Goal: Task Accomplishment & Management: Use online tool/utility

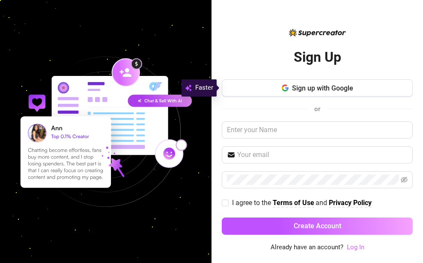
click at [353, 247] on link "Log In" at bounding box center [356, 247] width 18 height 8
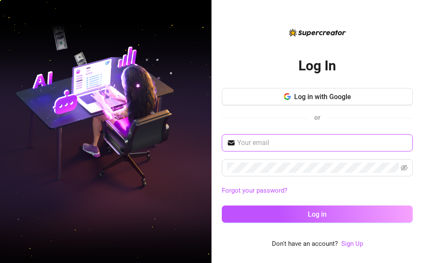
click at [288, 144] on input "text" at bounding box center [322, 143] width 171 height 10
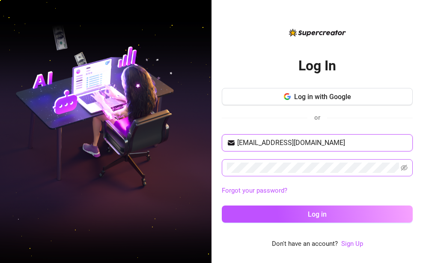
type input "elssimon777@gmail.com"
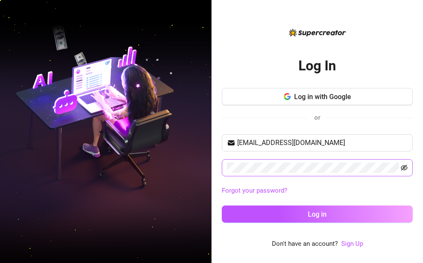
click at [407, 171] on span at bounding box center [404, 167] width 7 height 10
click at [407, 168] on icon "eye-invisible" at bounding box center [404, 167] width 7 height 7
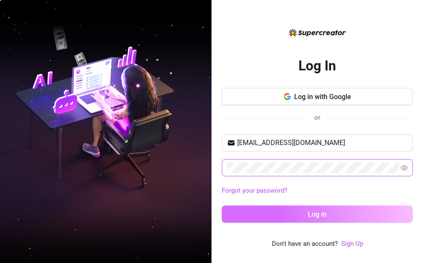
click at [323, 213] on span "Log in" at bounding box center [317, 214] width 19 height 8
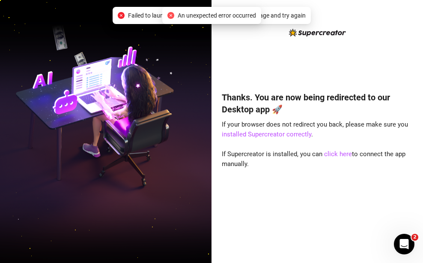
drag, startPoint x: 328, startPoint y: 157, endPoint x: 306, endPoint y: 211, distance: 58.6
click at [306, 211] on div "Thanks. You are now being redirected to our Desktop app 🚀 If your browser does …" at bounding box center [317, 164] width 191 height 169
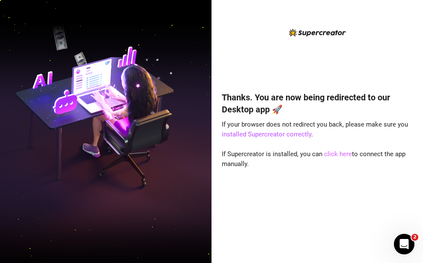
click at [340, 154] on link "click here" at bounding box center [338, 154] width 28 height 8
click at [334, 154] on link "click here" at bounding box center [338, 154] width 28 height 8
click at [268, 132] on link "installed Supercreator correctly" at bounding box center [267, 134] width 90 height 8
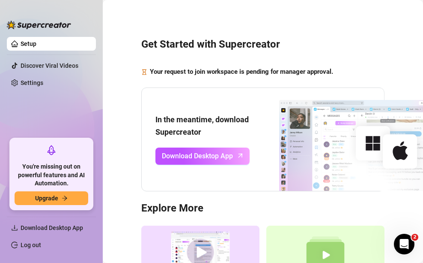
click at [112, 49] on div "Get Started with Supercreator Your request to join workspace is pending for man…" at bounding box center [262, 170] width 303 height 329
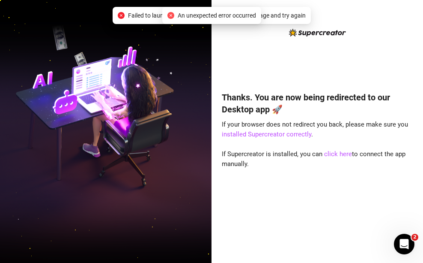
click at [227, 18] on span "An unexpected error occurred" at bounding box center [217, 15] width 78 height 9
click at [227, 17] on span "An unexpected error occurred" at bounding box center [217, 15] width 78 height 9
click at [226, 17] on span "An unexpected error occurred" at bounding box center [217, 15] width 78 height 9
click at [226, 18] on span "An unexpected error occurred" at bounding box center [217, 15] width 78 height 9
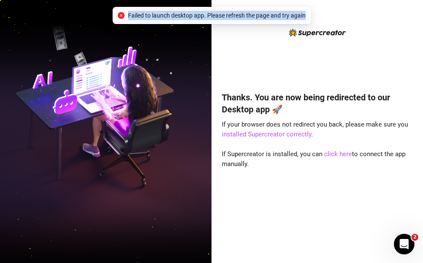
drag, startPoint x: 125, startPoint y: 14, endPoint x: 306, endPoint y: 16, distance: 180.8
click at [306, 16] on div "Failed to launch desktop app. Please refresh the page and try again" at bounding box center [212, 15] width 188 height 9
copy span "Failed to launch desktop app. Please refresh the page and try again"
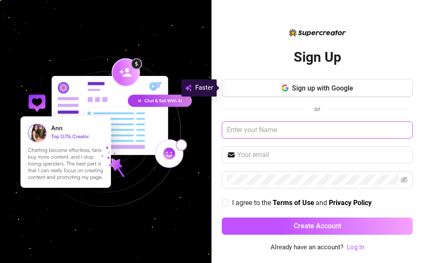
click at [273, 134] on input "text" at bounding box center [317, 129] width 191 height 17
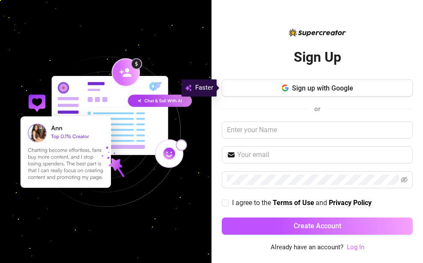
click at [353, 249] on link "Log In" at bounding box center [356, 247] width 18 height 8
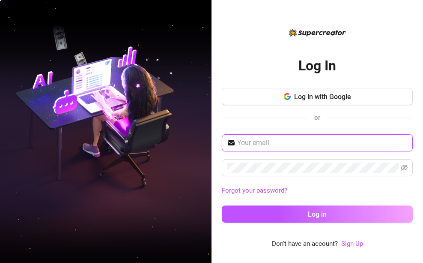
type input "elssimon777@gmail.com"
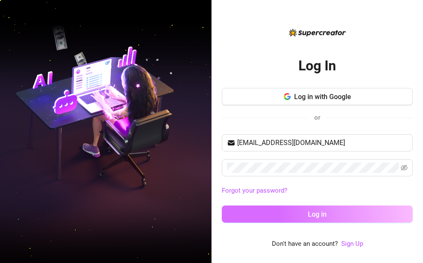
click at [273, 149] on span "elssimon777@gmail.com" at bounding box center [317, 142] width 191 height 17
click at [290, 216] on button "Log in" at bounding box center [317, 213] width 191 height 17
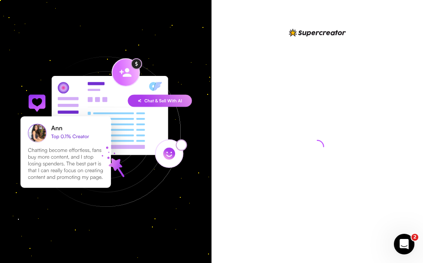
click at [287, 157] on div at bounding box center [317, 138] width 191 height 222
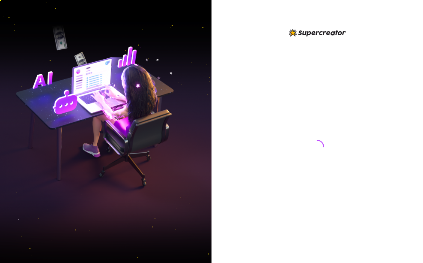
click at [229, 45] on div at bounding box center [317, 138] width 191 height 222
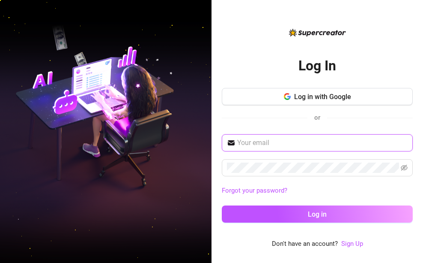
type input "[EMAIL_ADDRESS][DOMAIN_NAME]"
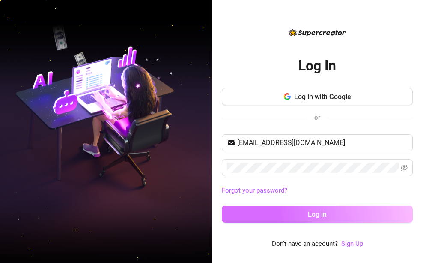
click at [269, 212] on button "Log in" at bounding box center [317, 213] width 191 height 17
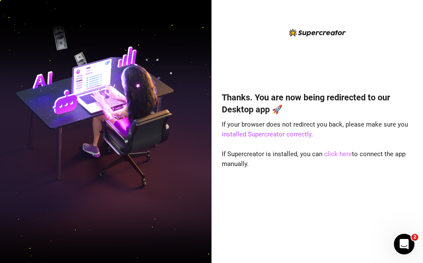
click at [344, 155] on link "click here" at bounding box center [338, 154] width 28 height 8
click at [344, 154] on link "click here" at bounding box center [338, 154] width 28 height 8
click at [330, 153] on link "click here" at bounding box center [338, 154] width 28 height 8
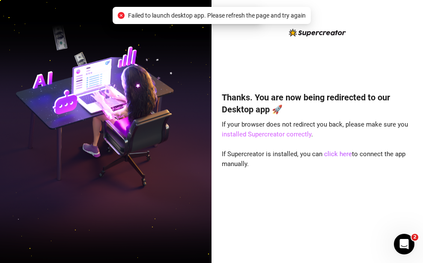
click at [287, 132] on link "installed Supercreator correctly" at bounding box center [267, 134] width 90 height 8
